Goal: Ask a question

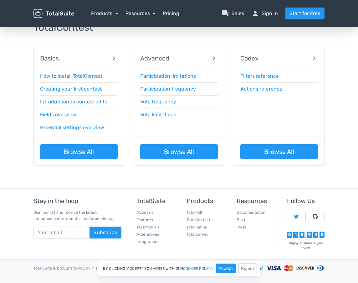
scroll to position [58, 0]
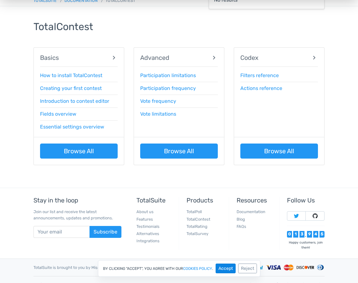
click at [225, 266] on button "Accept" at bounding box center [226, 268] width 20 height 10
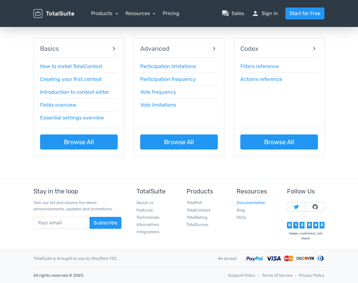
scroll to position [67, 0]
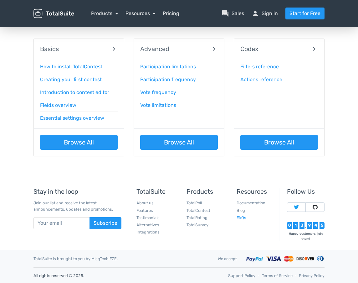
click at [238, 217] on link "FAQs" at bounding box center [242, 217] width 10 height 5
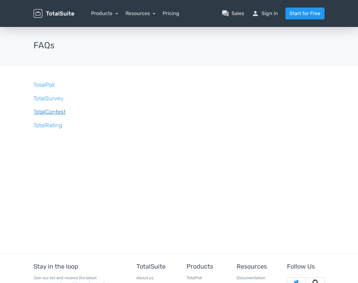
click at [42, 112] on link "TotalContest" at bounding box center [50, 111] width 32 height 7
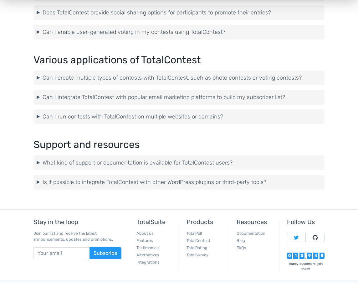
scroll to position [1061, 0]
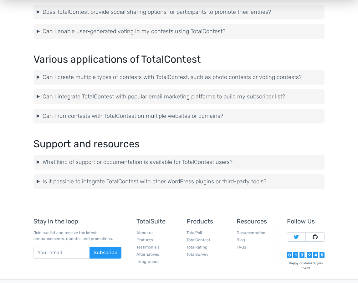
click at [210, 161] on summary "What kind of support or documentation is available for TotalContest users?" at bounding box center [179, 162] width 285 height 8
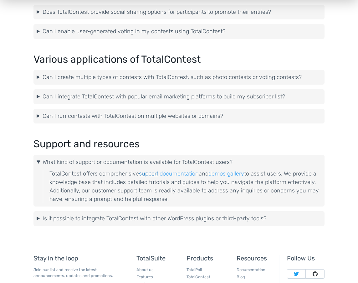
click at [150, 171] on link "support" at bounding box center [148, 173] width 19 height 7
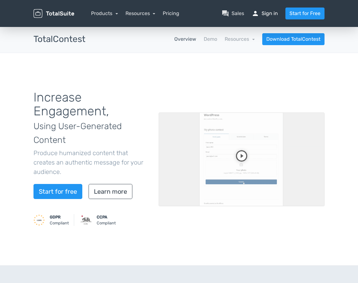
click at [271, 11] on link "person Sign in" at bounding box center [265, 14] width 26 height 8
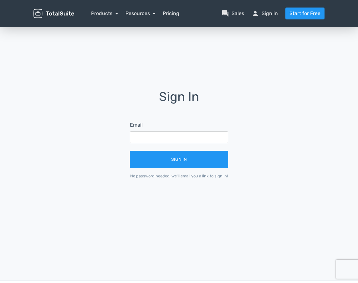
click at [268, 86] on div "Sign In Email Sign In No password needed, we'll email you a link to sign in!" at bounding box center [179, 139] width 301 height 226
